Goal: Check status: Check status

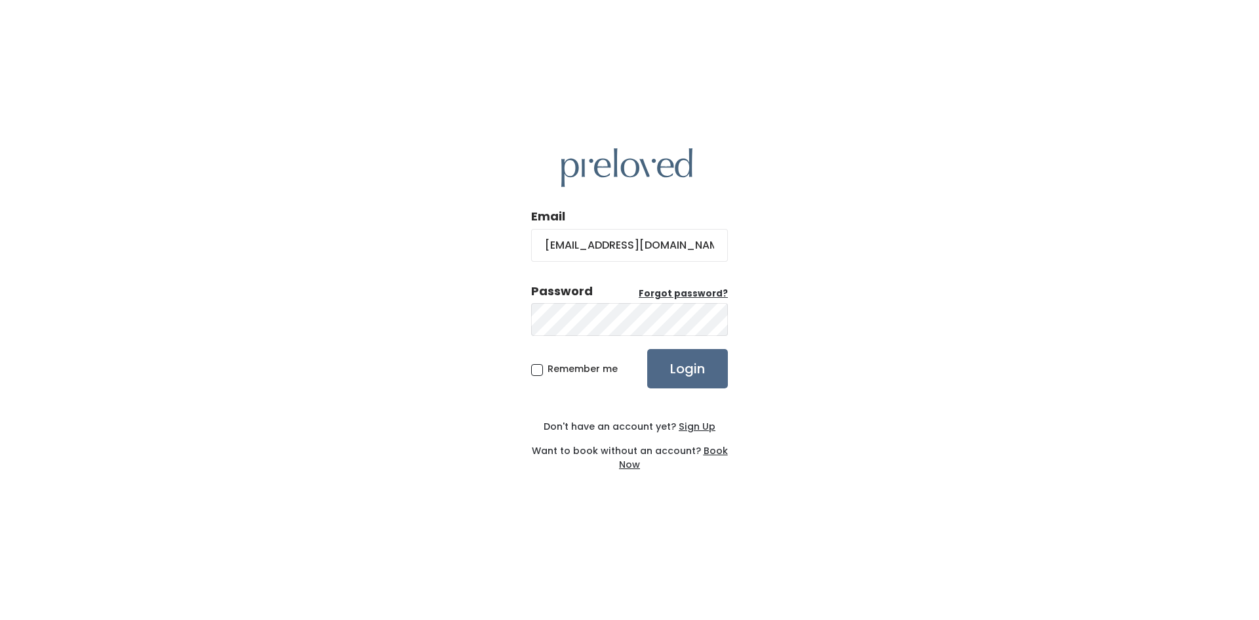
type input "georgiamitch816@gmail.com"
click at [647, 349] on input "Login" at bounding box center [687, 368] width 81 height 39
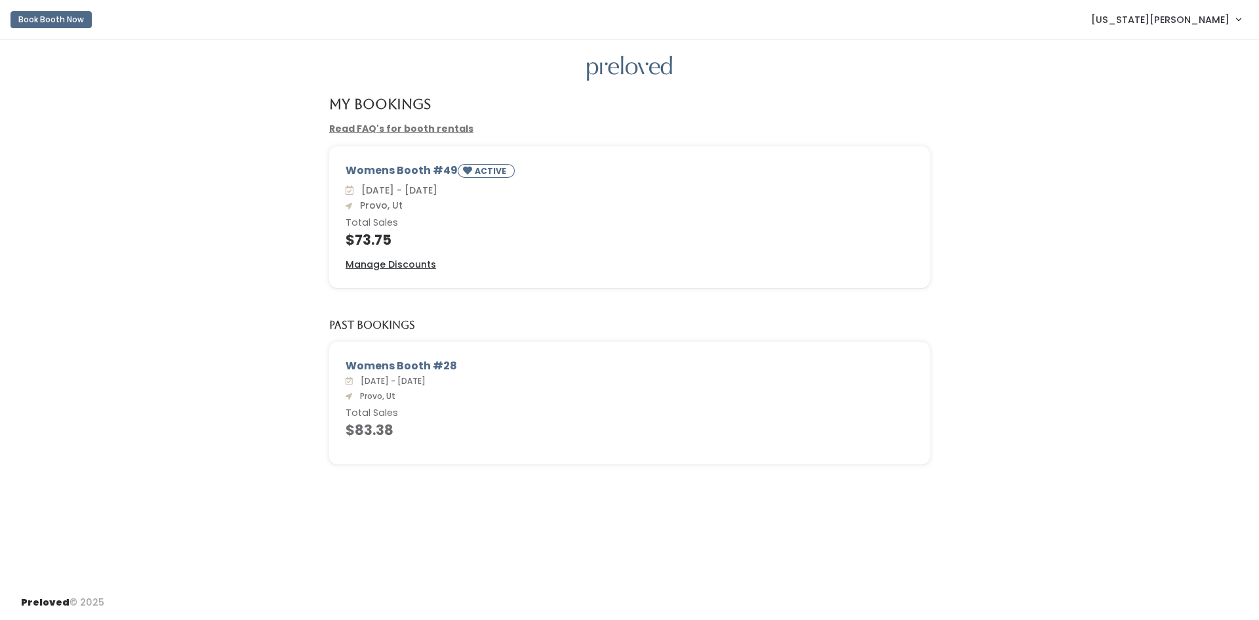
click at [476, 167] on small "ACTIVE" at bounding box center [492, 170] width 34 height 11
click at [403, 170] on div "Womens Booth #49 ACTIVE" at bounding box center [629, 173] width 568 height 20
